Goal: Information Seeking & Learning: Understand process/instructions

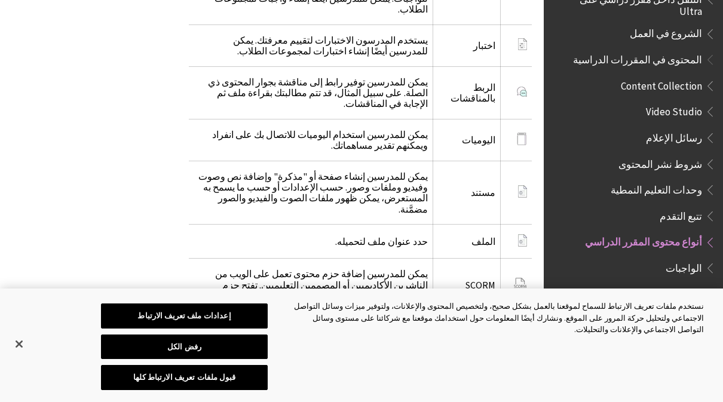
scroll to position [1565, 0]
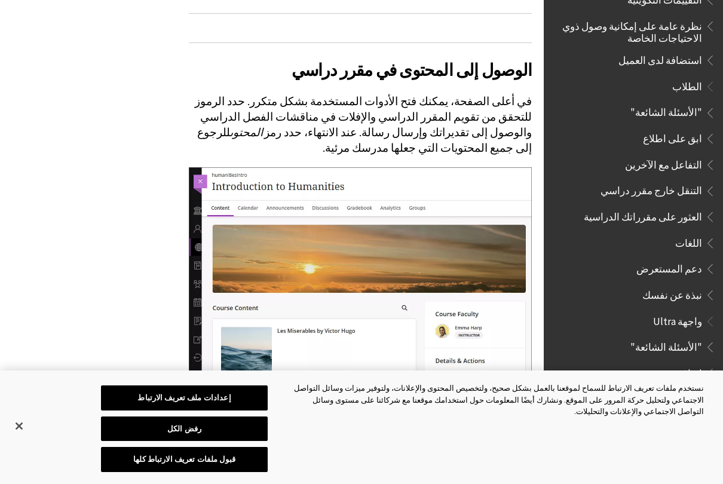
scroll to position [801, 0]
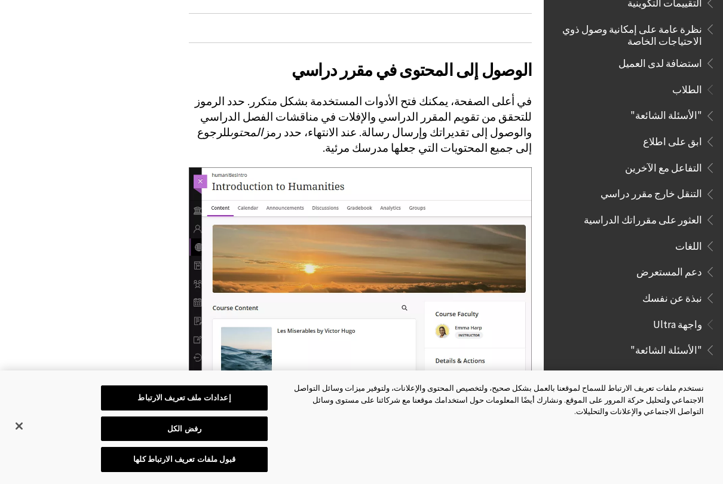
click at [692, 210] on span "العثور على مقرراتك الدراسية" at bounding box center [643, 218] width 118 height 16
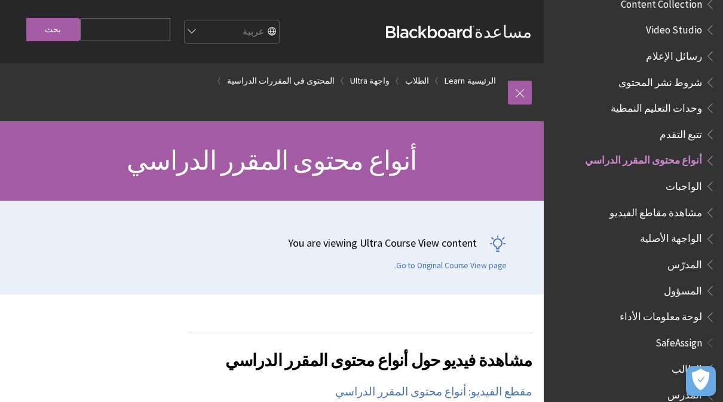
click at [522, 95] on link at bounding box center [520, 93] width 24 height 24
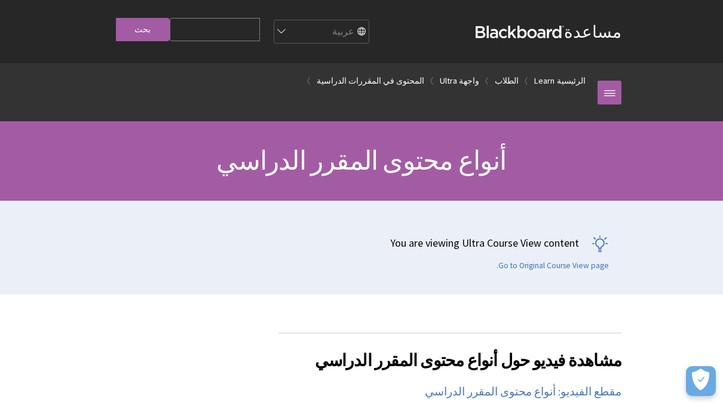
click at [608, 101] on link at bounding box center [610, 93] width 24 height 24
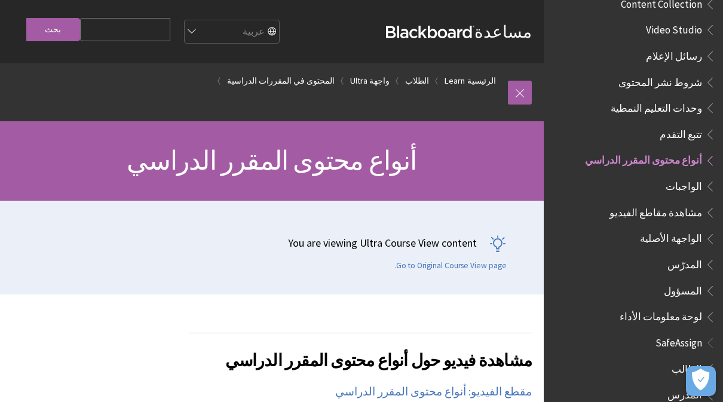
click at [522, 105] on link at bounding box center [520, 93] width 24 height 24
